Goal: Task Accomplishment & Management: Use online tool/utility

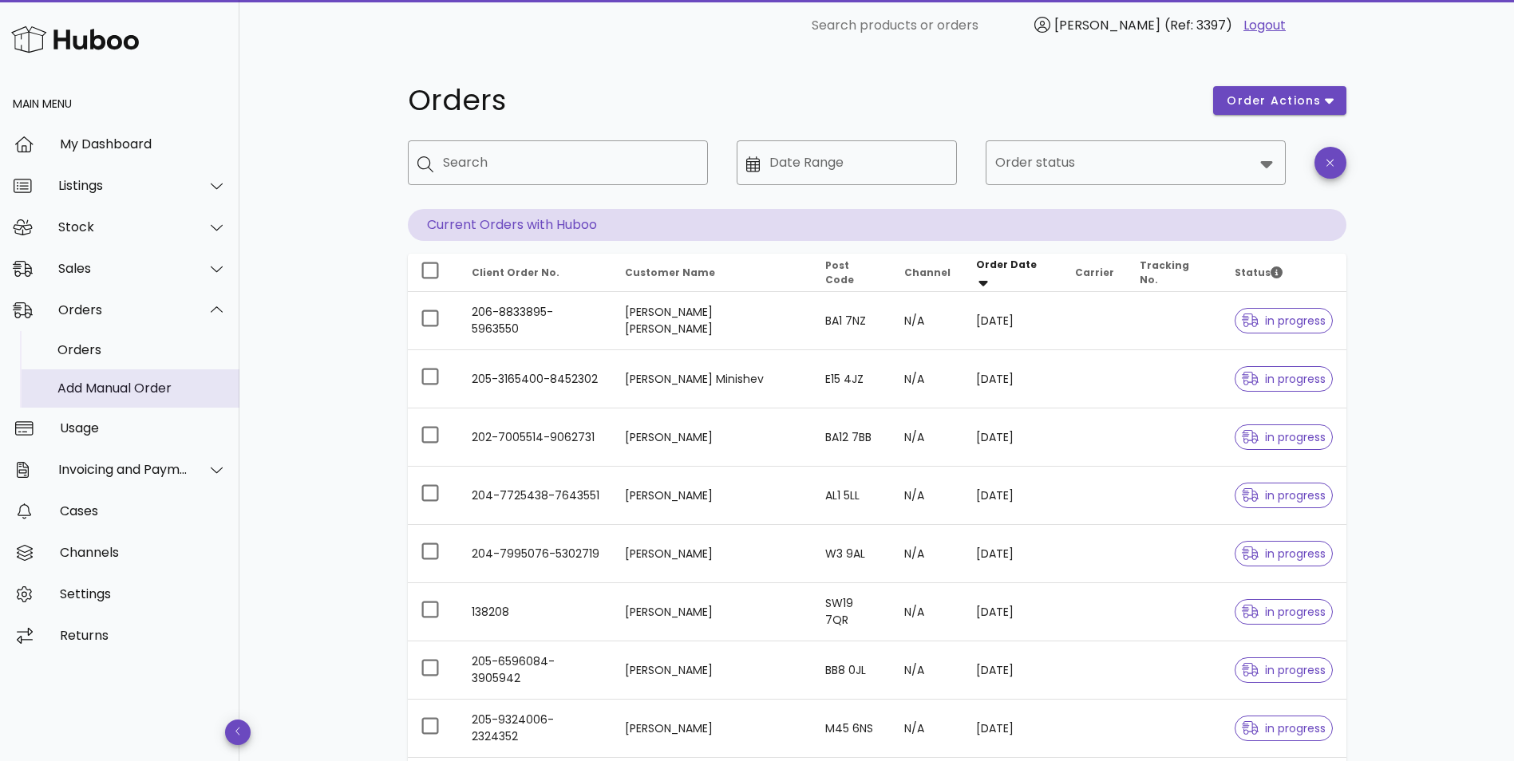
click at [101, 389] on div "Add Manual Order" at bounding box center [141, 388] width 169 height 15
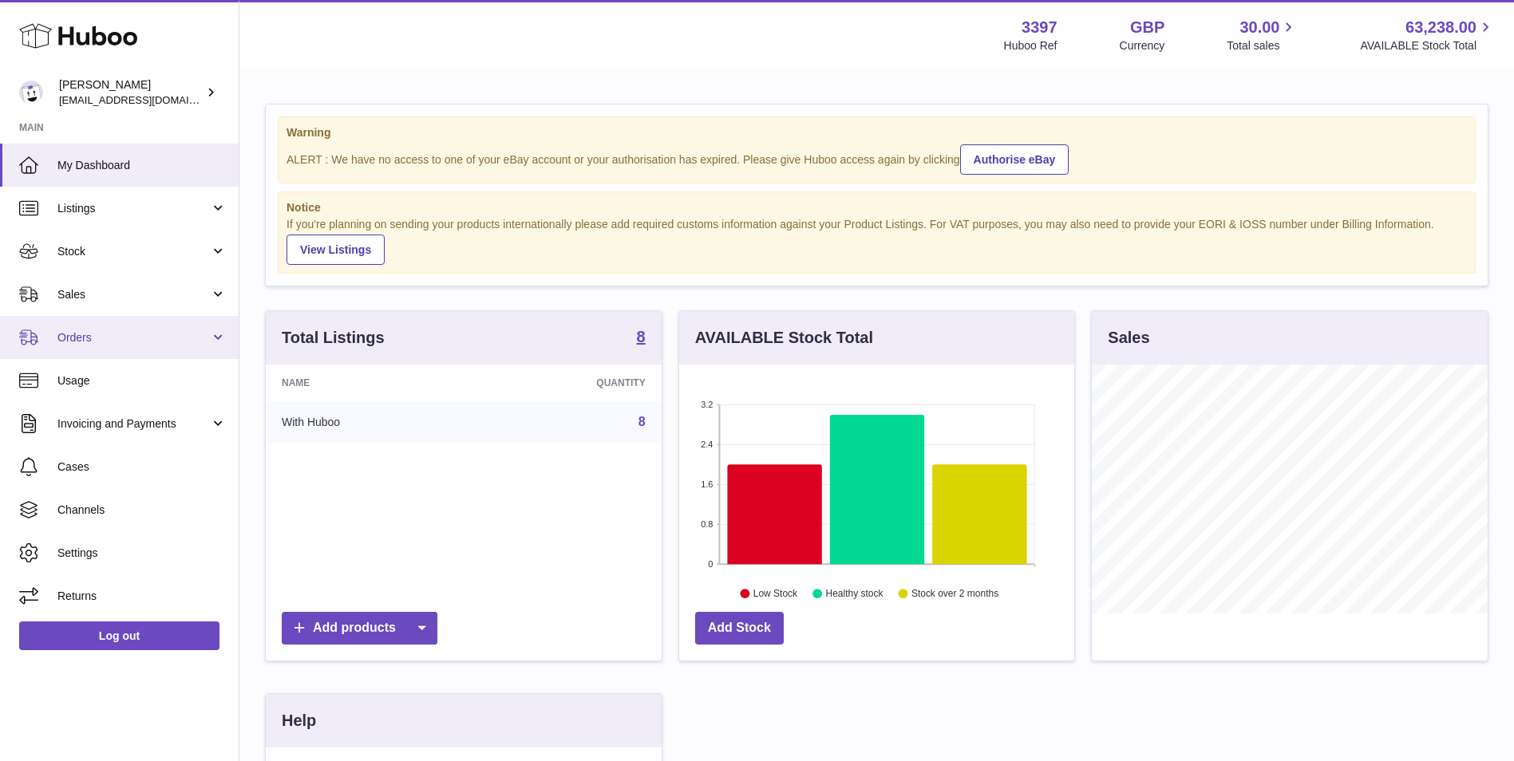
scroll to position [249, 395]
click at [113, 338] on span "Orders" at bounding box center [133, 337] width 152 height 15
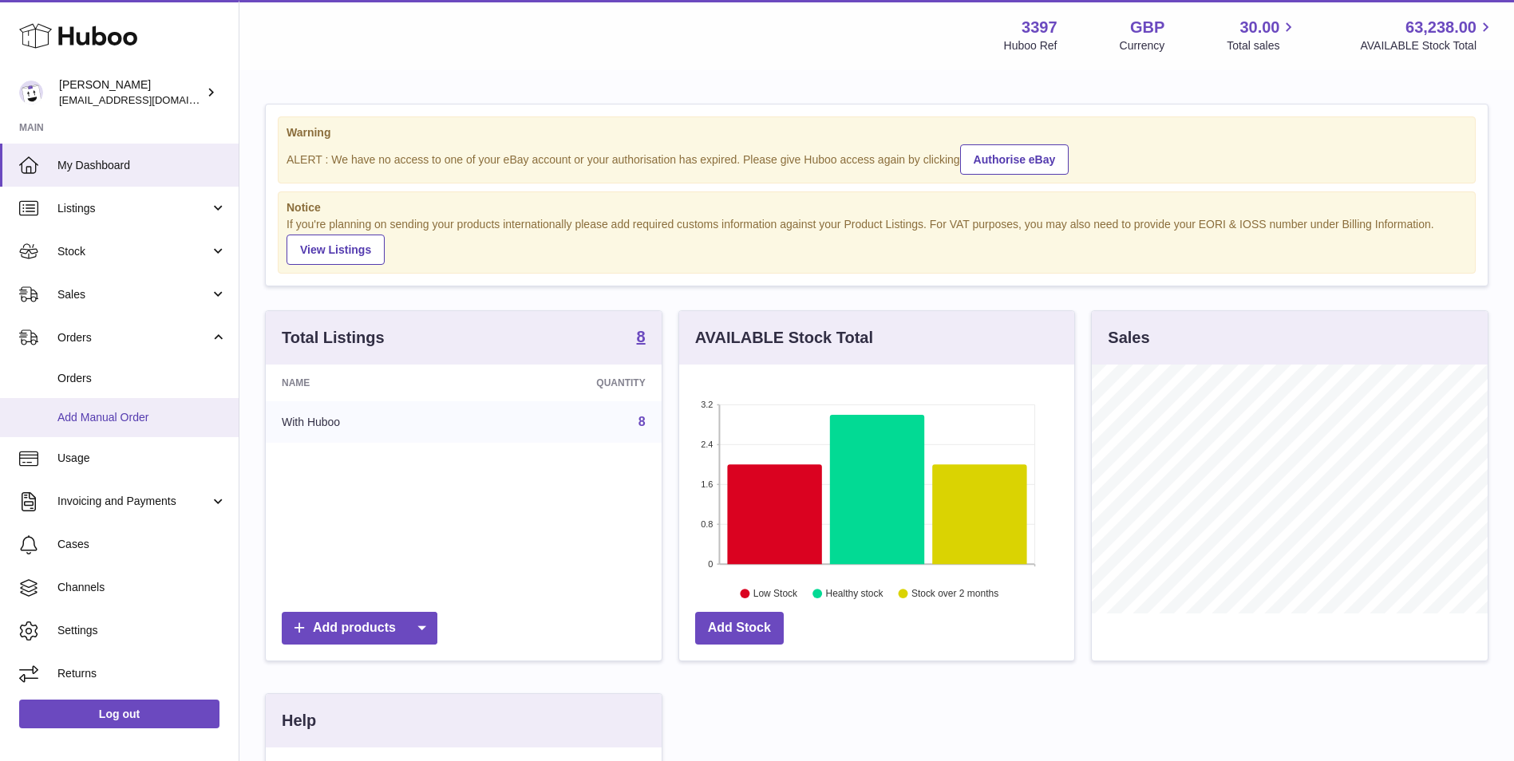
click at [112, 419] on span "Add Manual Order" at bounding box center [141, 417] width 169 height 15
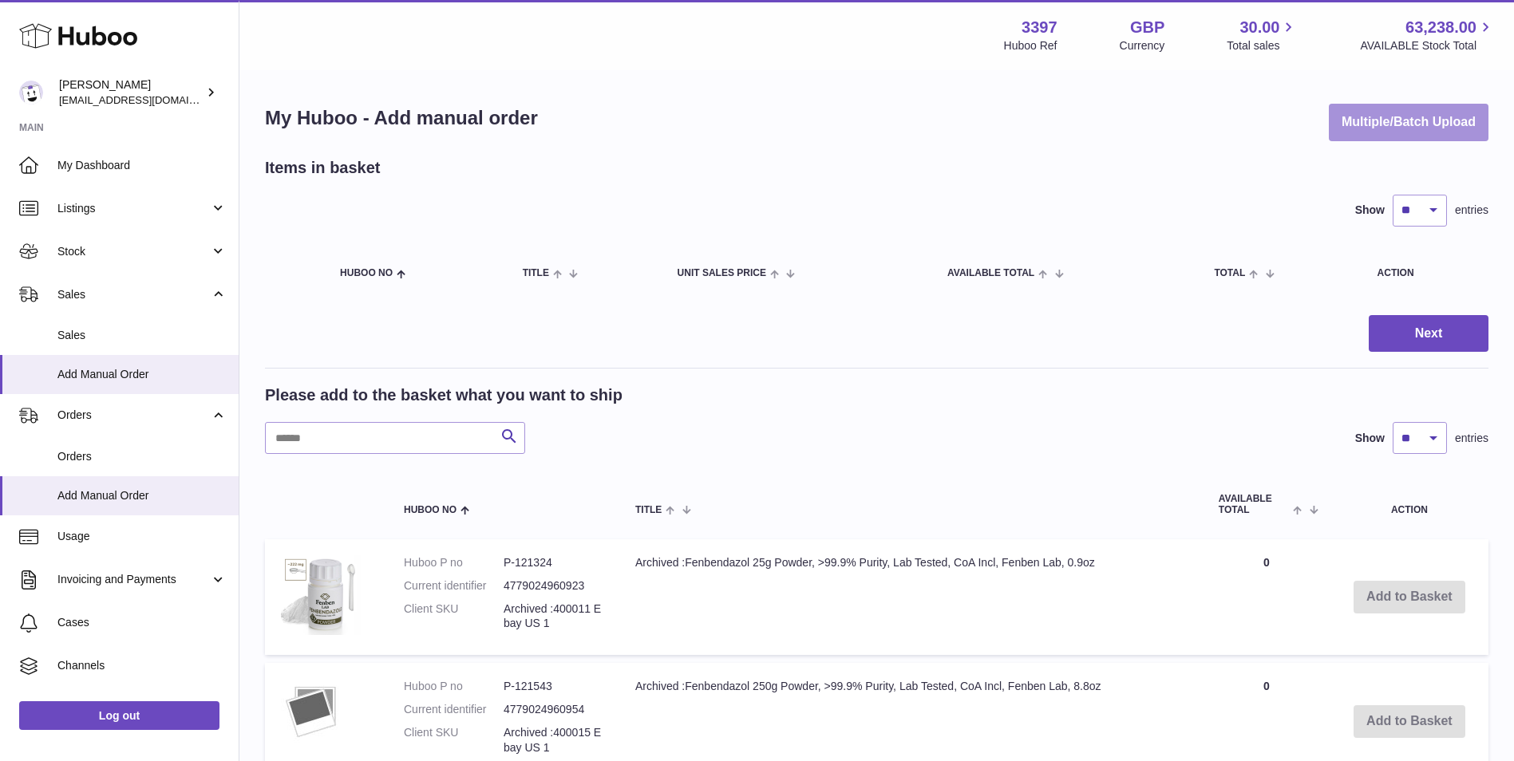
click at [1435, 114] on button "Multiple/Batch Upload" at bounding box center [1409, 123] width 160 height 38
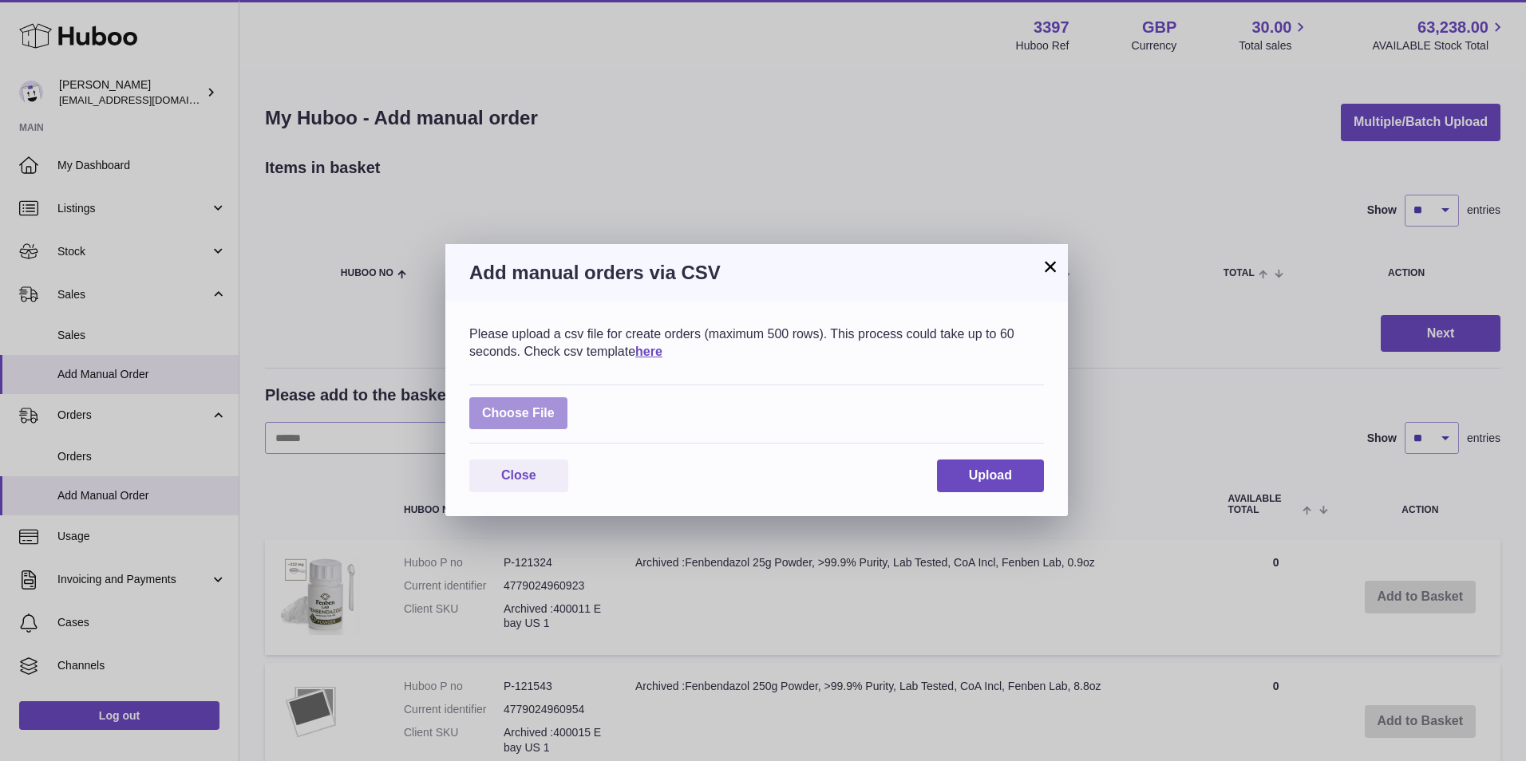
click at [475, 405] on label at bounding box center [518, 413] width 98 height 33
click at [555, 405] on input "file" at bounding box center [555, 405] width 1 height 1
type input "**********"
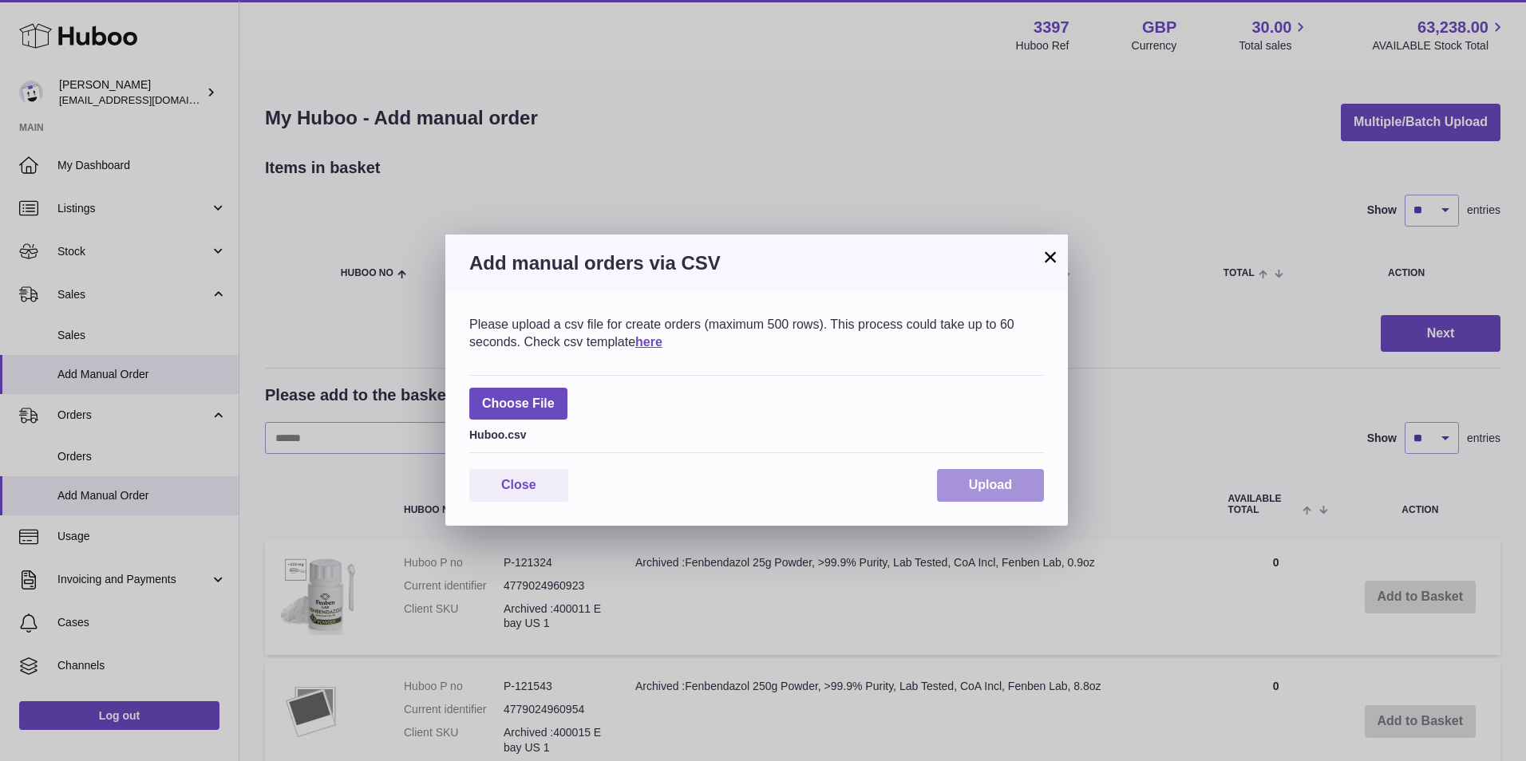
click at [991, 483] on span "Upload" at bounding box center [990, 485] width 43 height 14
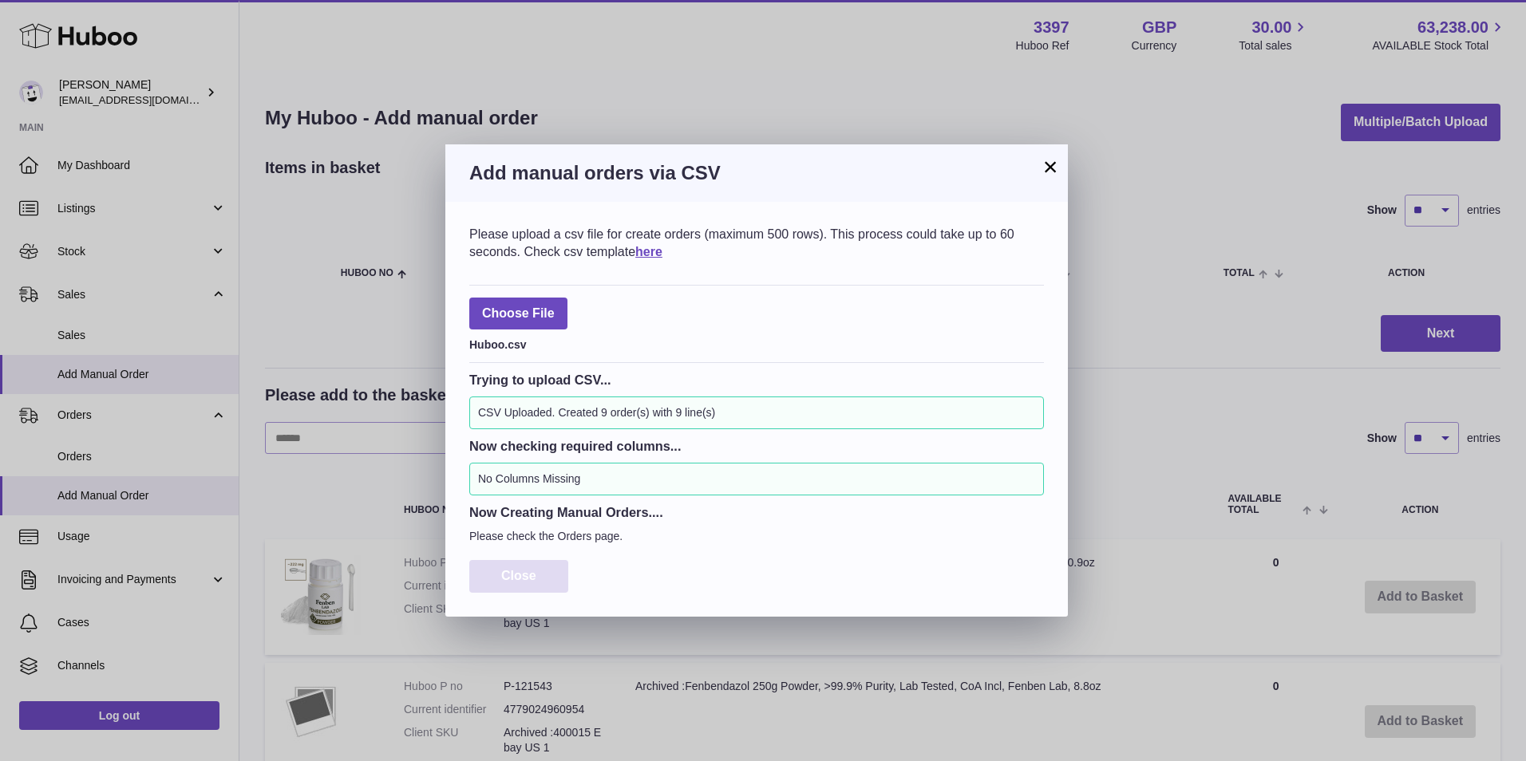
click at [510, 573] on span "Close" at bounding box center [518, 576] width 35 height 14
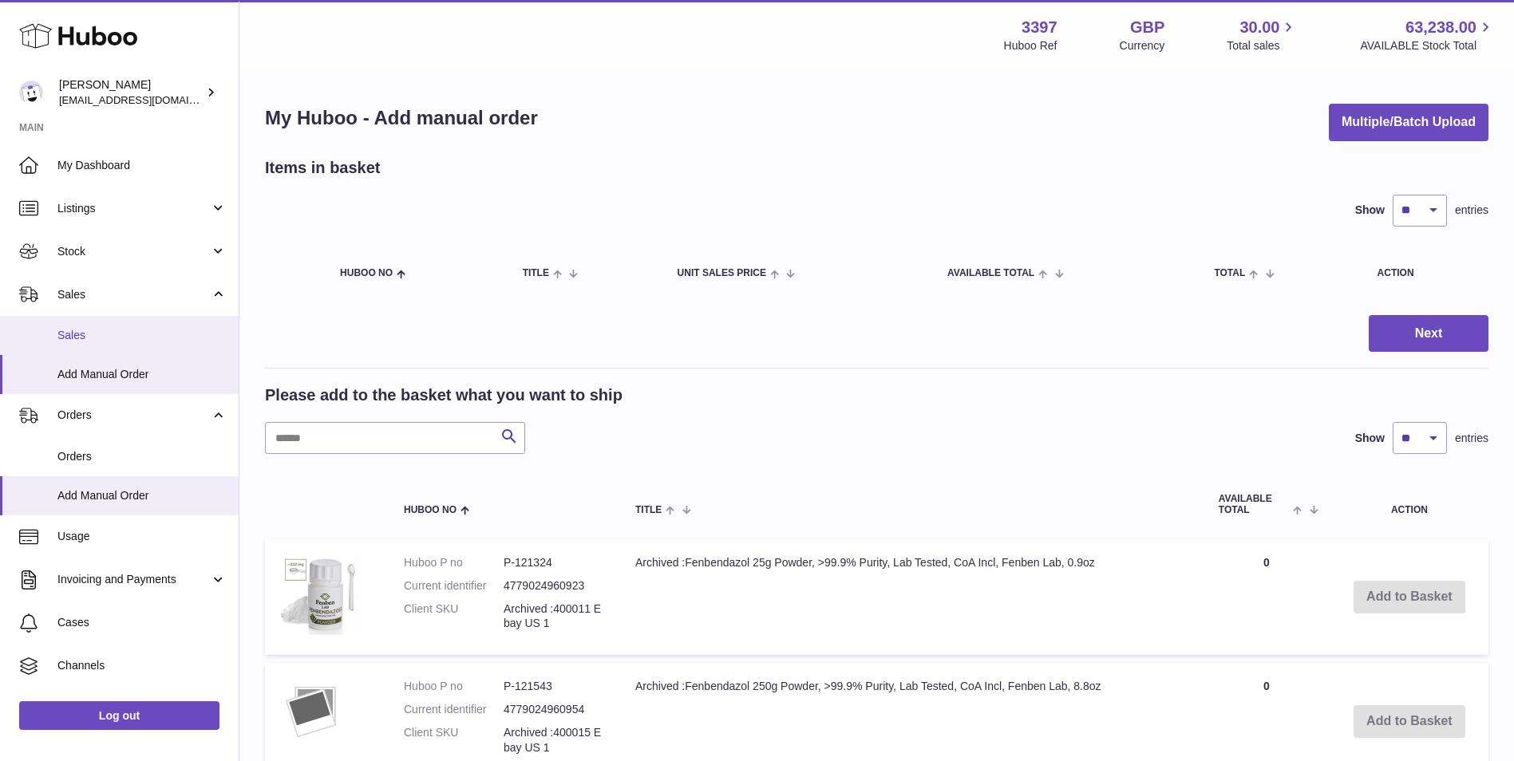
drag, startPoint x: 113, startPoint y: 334, endPoint x: 156, endPoint y: 357, distance: 49.6
click at [113, 334] on span "Sales" at bounding box center [141, 335] width 169 height 15
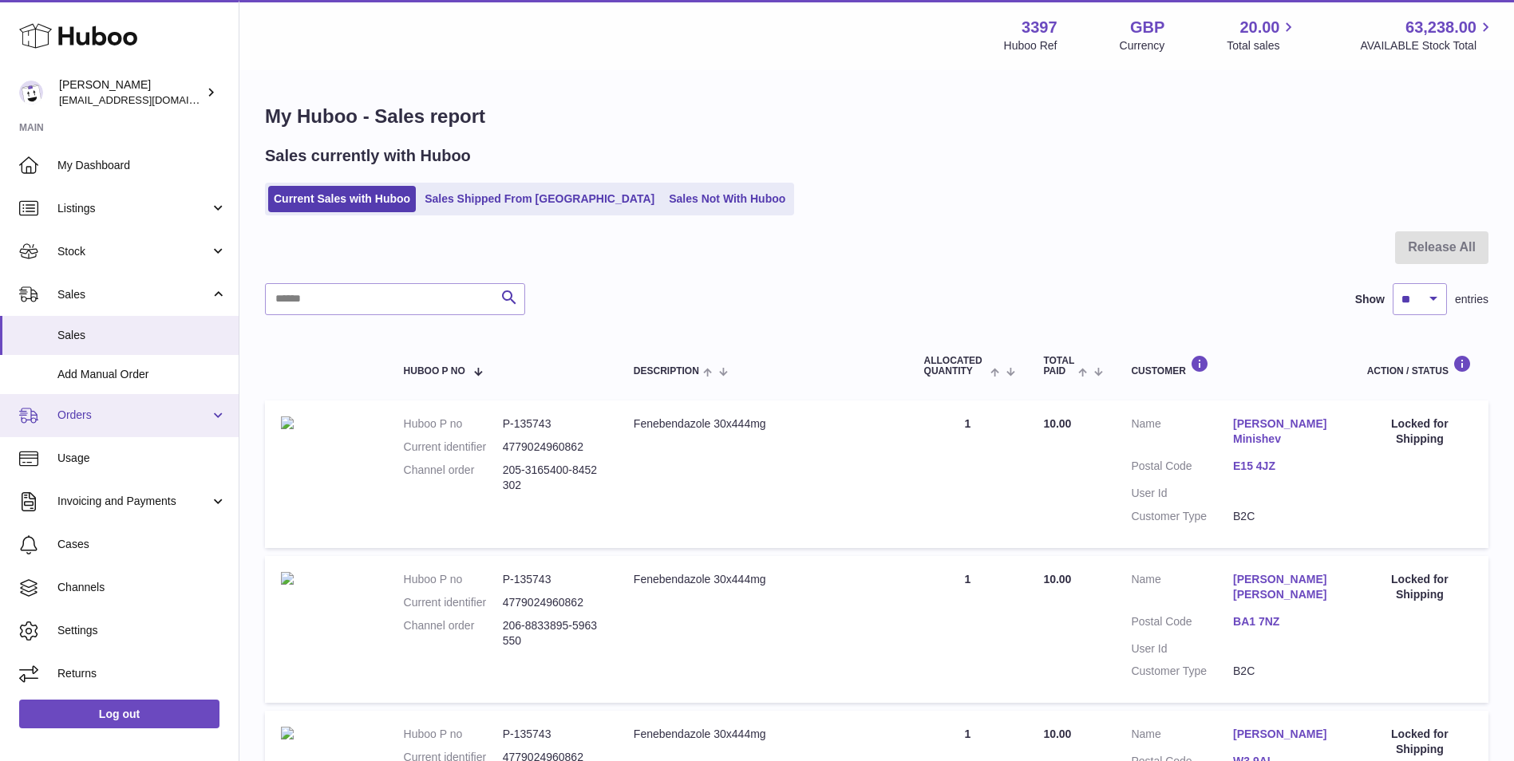
click at [134, 403] on link "Orders" at bounding box center [119, 415] width 239 height 43
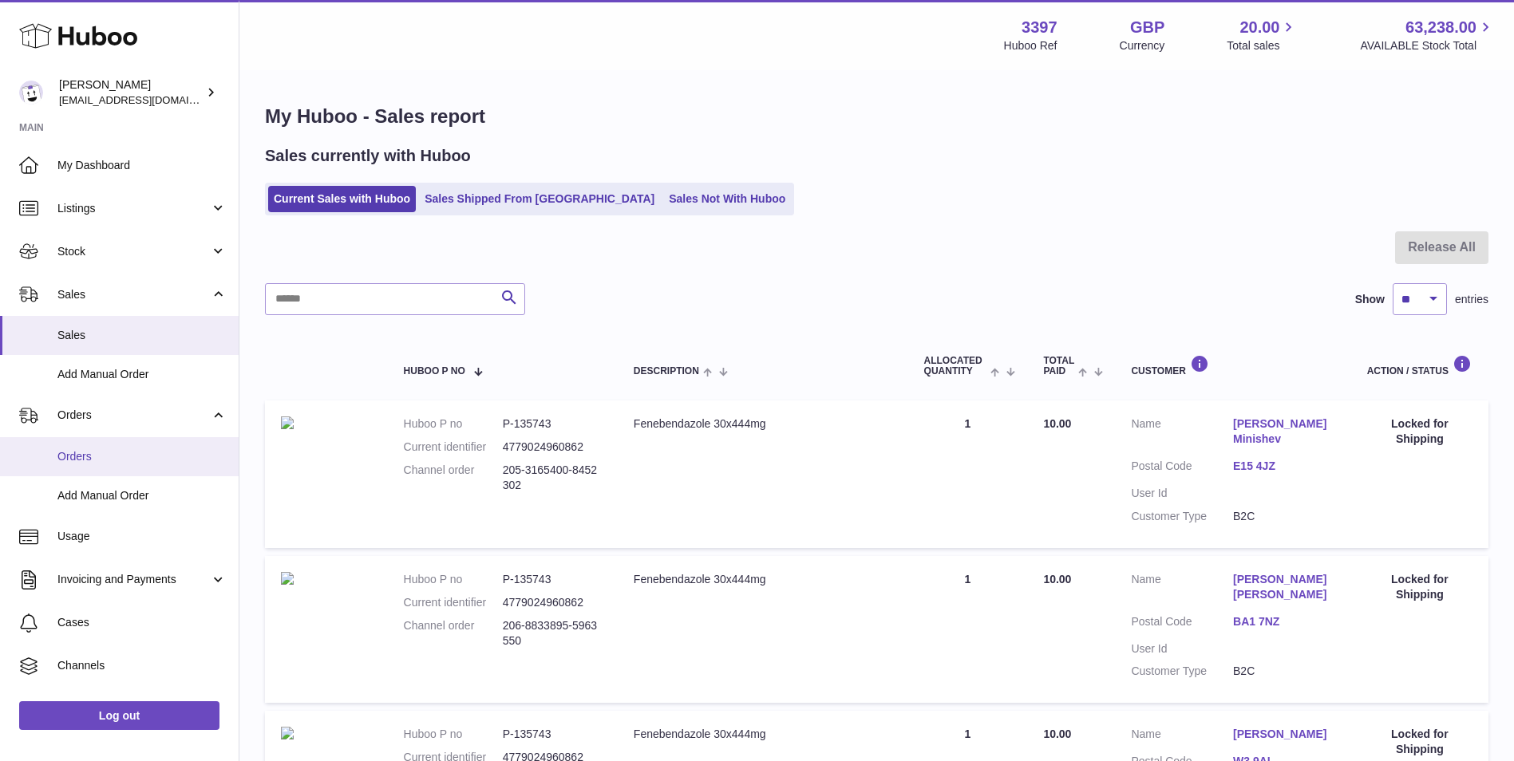
click at [114, 454] on span "Orders" at bounding box center [141, 456] width 169 height 15
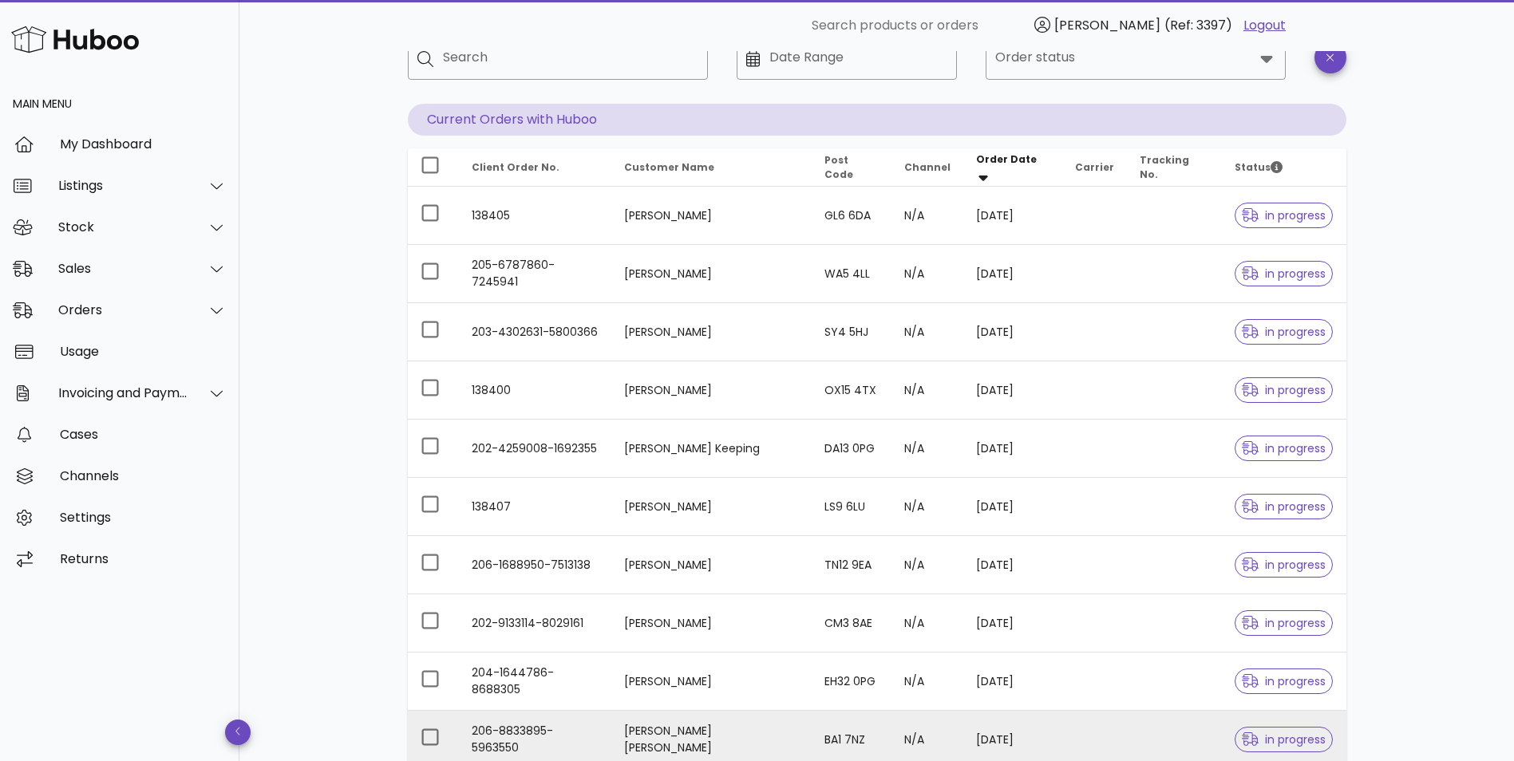
scroll to position [239, 0]
